Goal: Navigation & Orientation: Find specific page/section

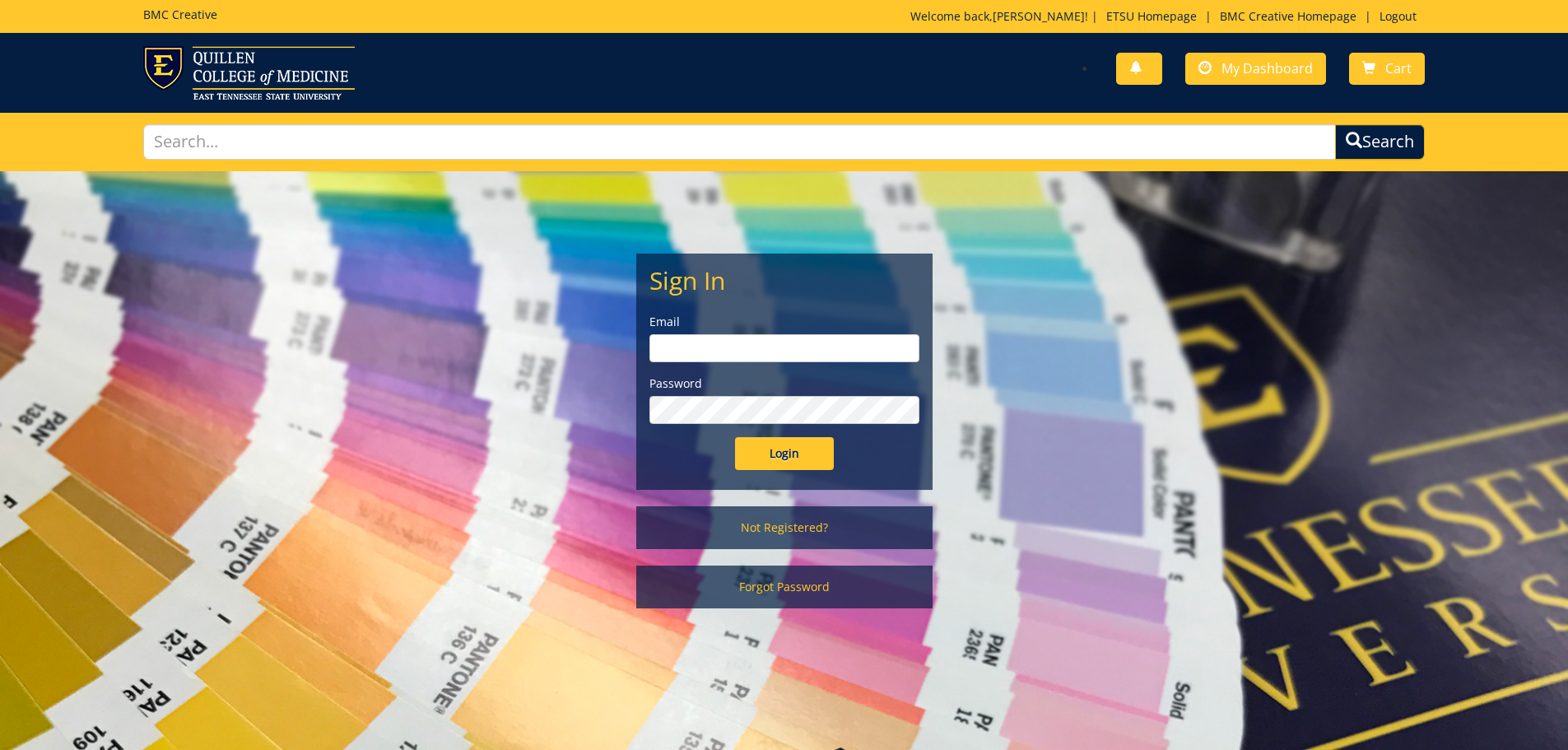
click at [710, 337] on input "email" at bounding box center [785, 348] width 270 height 28
type input "[EMAIL_ADDRESS][DOMAIN_NAME]"
click at [735, 438] on input "Login" at bounding box center [784, 454] width 99 height 33
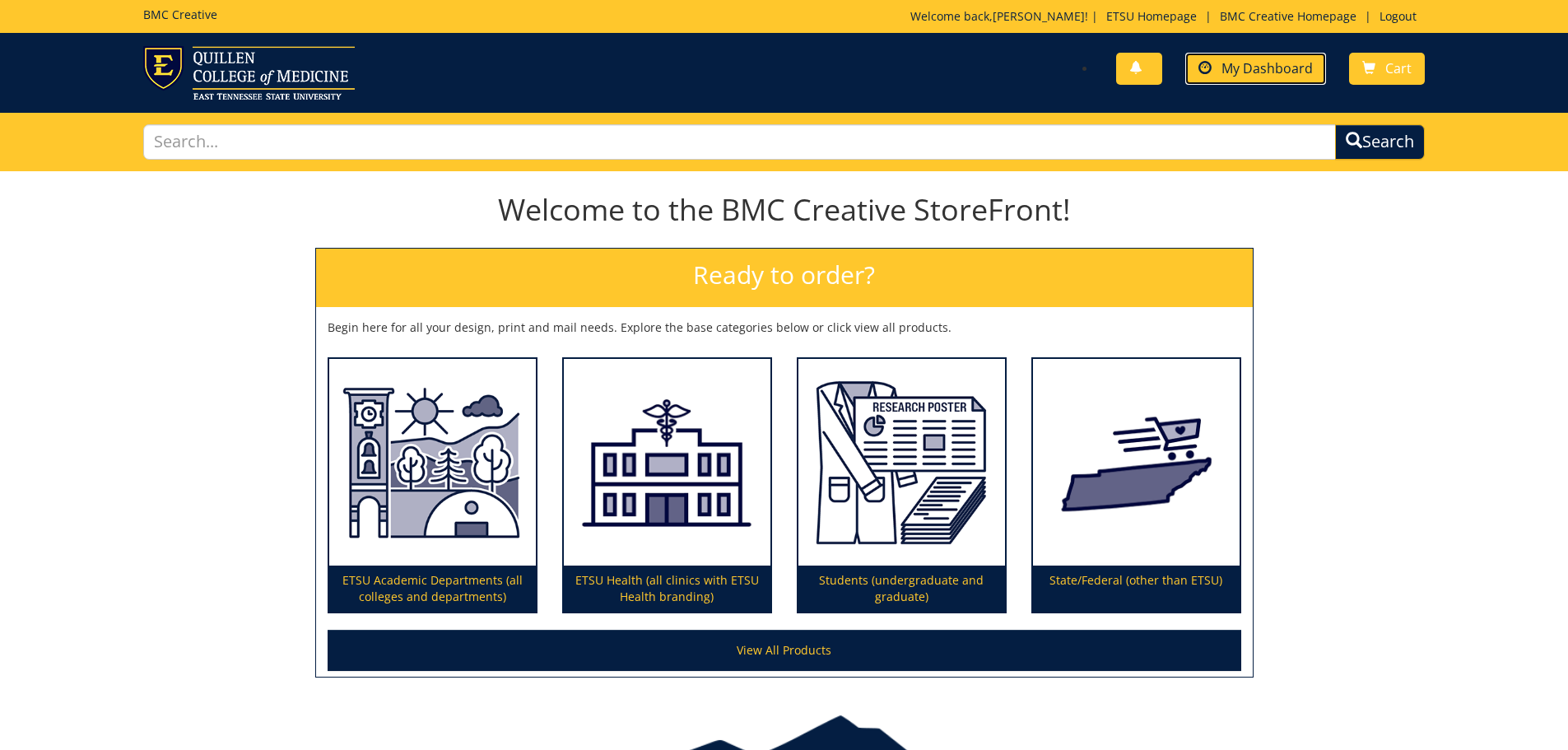
click at [1223, 77] on link "My Dashboard" at bounding box center [1256, 68] width 141 height 32
